Goal: Transaction & Acquisition: Obtain resource

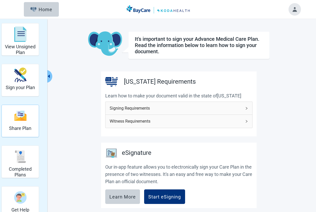
click at [16, 123] on div "Share Plan" at bounding box center [20, 115] width 22 height 19
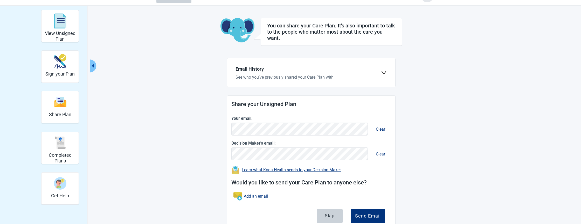
scroll to position [31, 0]
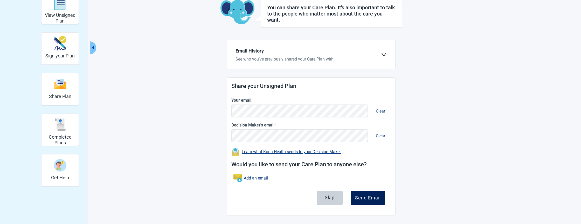
click at [316, 196] on div "Send Email" at bounding box center [368, 198] width 26 height 5
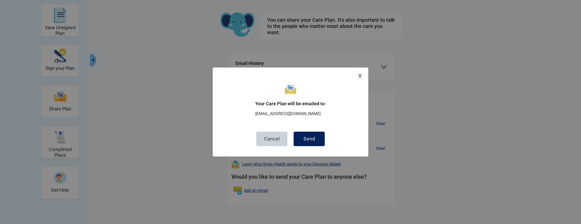
click at [311, 139] on div "Send" at bounding box center [309, 139] width 12 height 5
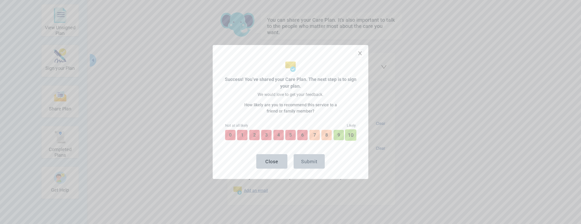
click at [316, 133] on button "10" at bounding box center [350, 135] width 11 height 11
click at [310, 161] on div "Submit" at bounding box center [309, 161] width 16 height 5
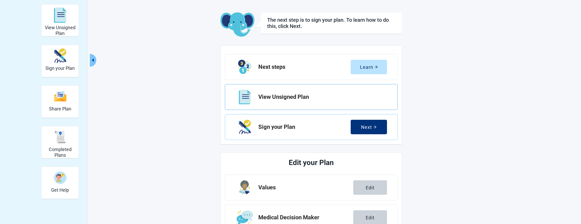
click at [271, 95] on h2 "View Unsigned Plan" at bounding box center [320, 97] width 124 height 6
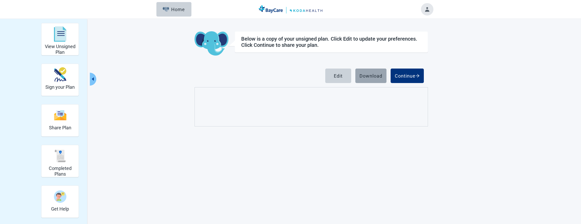
click at [316, 78] on div "Download" at bounding box center [370, 75] width 23 height 5
